Goal: Task Accomplishment & Management: Manage account settings

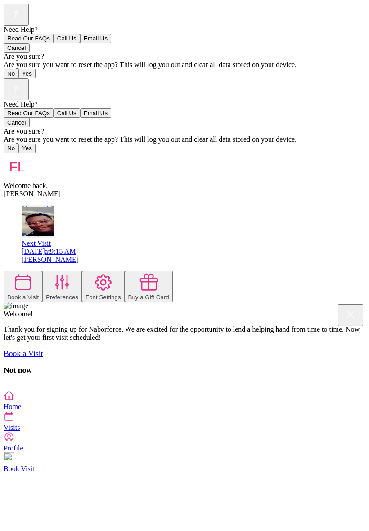
click at [365, 153] on div "Welcome back, [PERSON_NAME]" at bounding box center [185, 175] width 362 height 45
click at [68, 275] on icon at bounding box center [62, 282] width 13 height 14
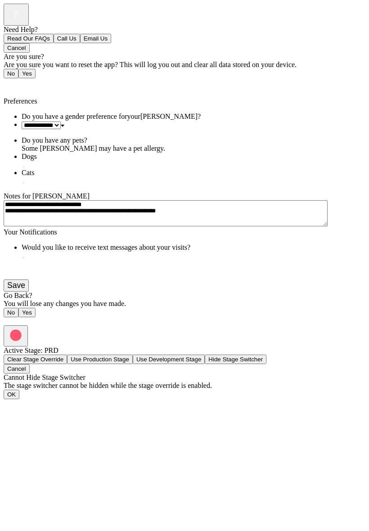
click at [29, 292] on button "Save" at bounding box center [16, 285] width 25 height 12
